Goal: Check status

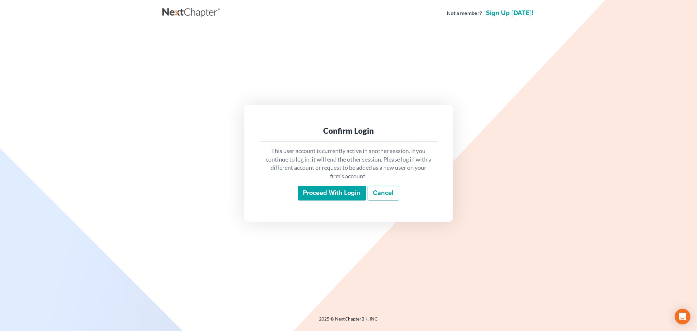
click at [346, 192] on input "Proceed with login" at bounding box center [332, 193] width 68 height 15
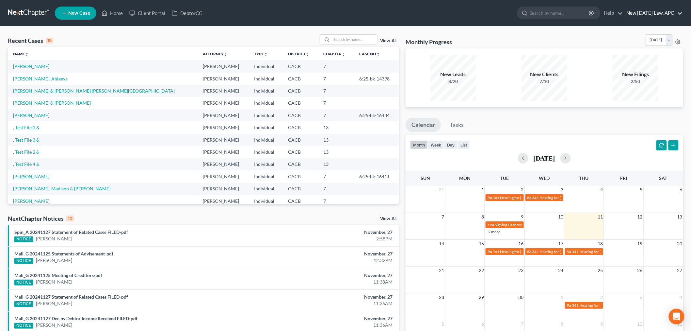
click at [659, 15] on link "New Tomorrow Law, APC" at bounding box center [653, 13] width 59 height 12
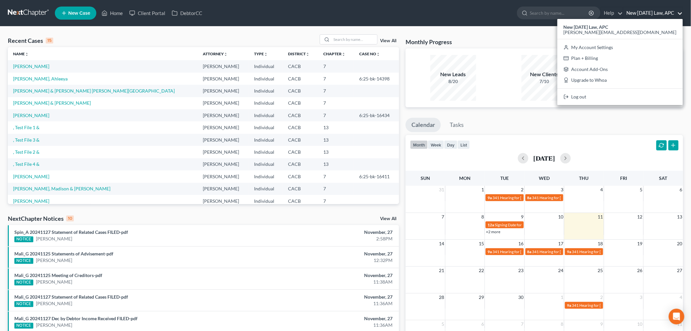
click at [506, 30] on div "Recent Cases 15 View All Name unfold_more expand_more expand_less Attorney unfo…" at bounding box center [345, 242] width 691 height 432
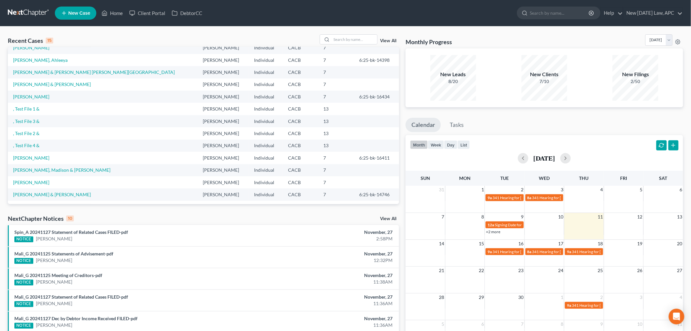
scroll to position [8, 0]
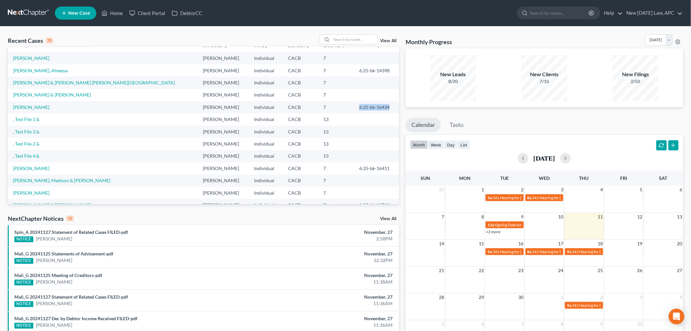
drag, startPoint x: 341, startPoint y: 108, endPoint x: 381, endPoint y: 108, distance: 40.2
click at [381, 108] on td "6:25-bk-16434" at bounding box center [376, 107] width 45 height 12
copy td "6:25-bk-16434"
